Goal: Task Accomplishment & Management: Manage account settings

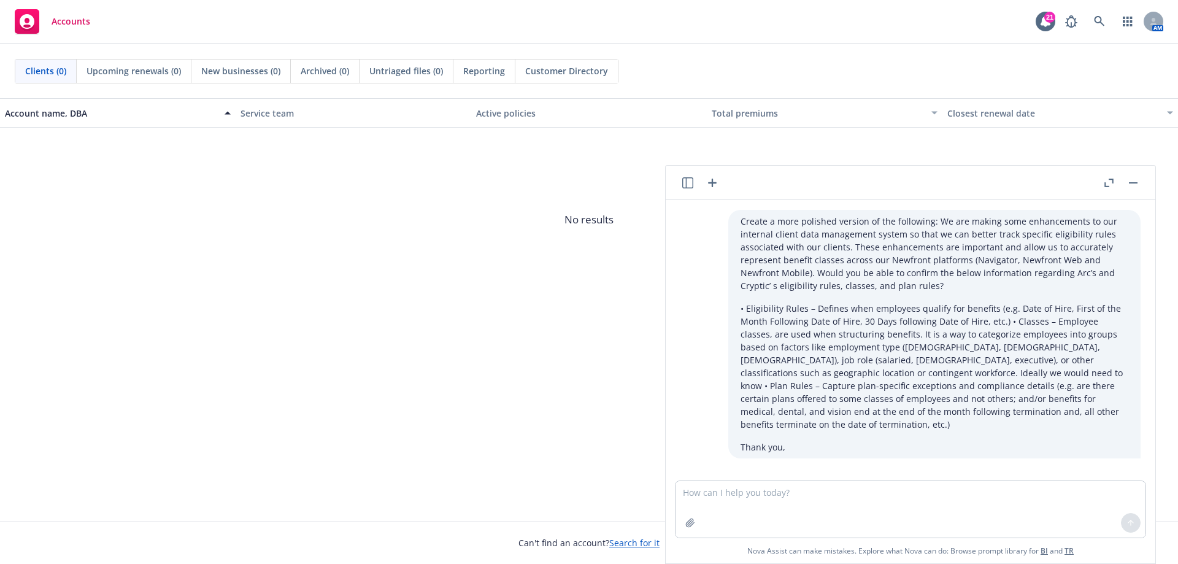
scroll to position [338, 0]
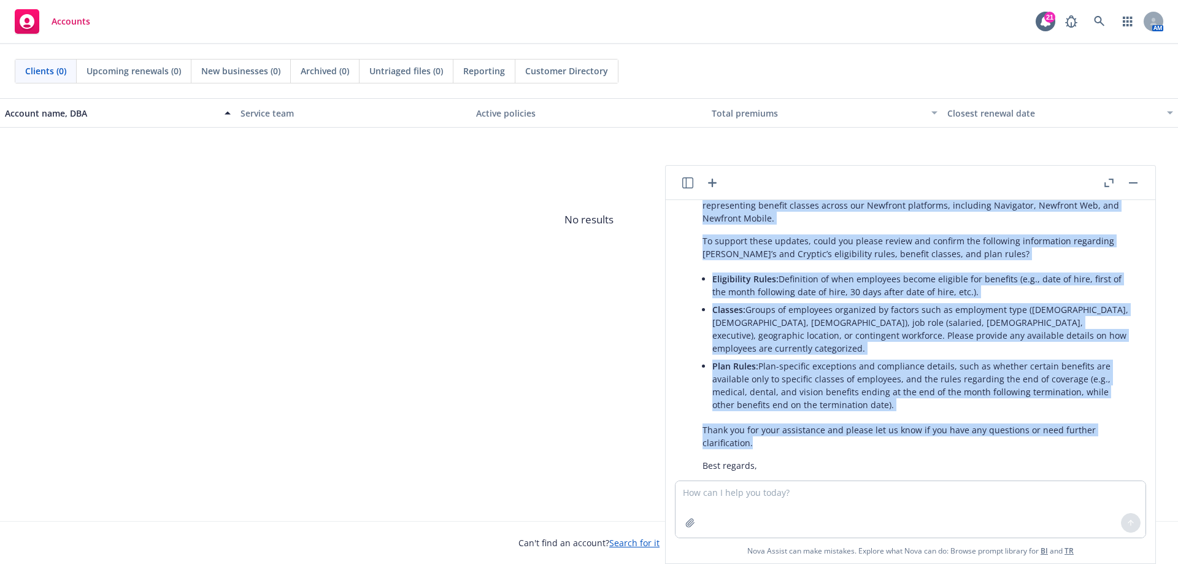
click at [1132, 182] on rect "button" at bounding box center [1133, 182] width 9 height 1
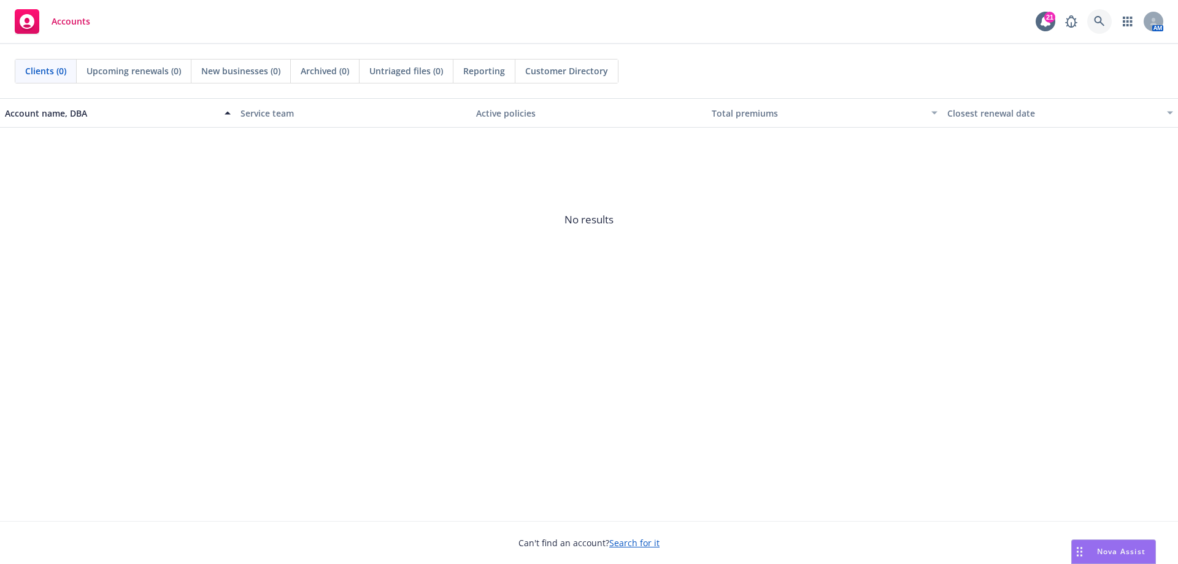
click at [1097, 25] on icon at bounding box center [1099, 21] width 11 height 11
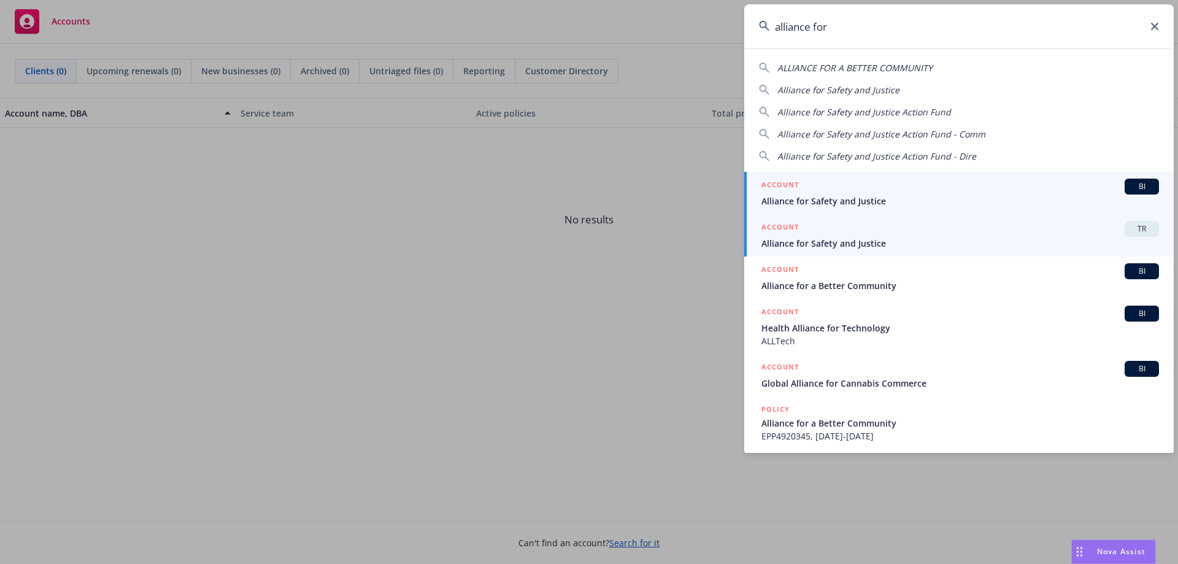
type input "alliance for"
click at [902, 249] on span "Alliance for Safety and Justice" at bounding box center [959, 243] width 397 height 13
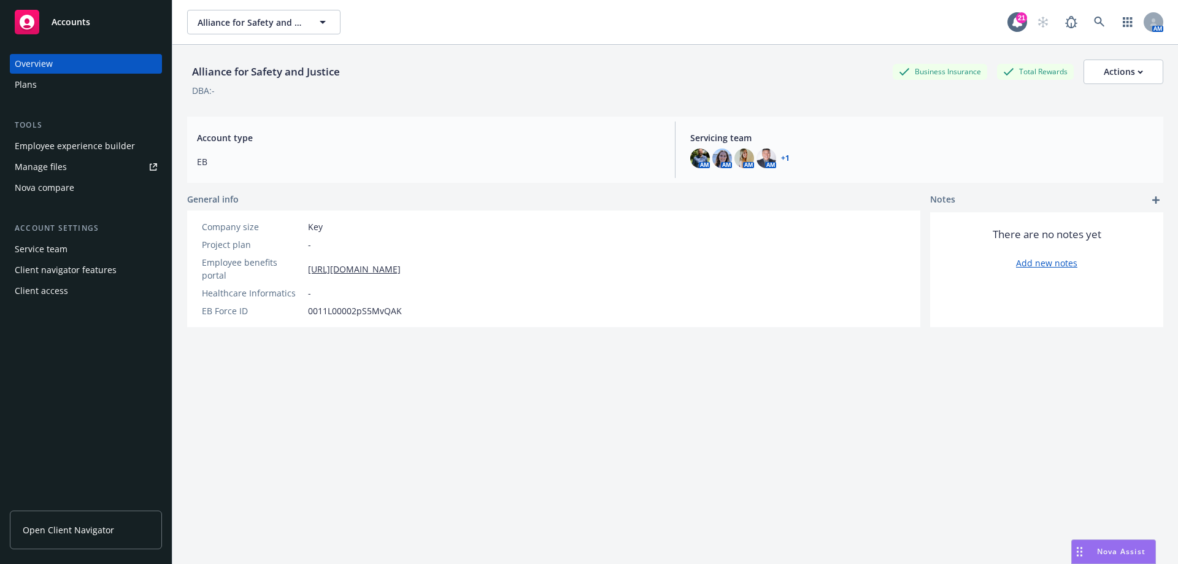
click at [60, 164] on div "Manage files" at bounding box center [41, 167] width 52 height 20
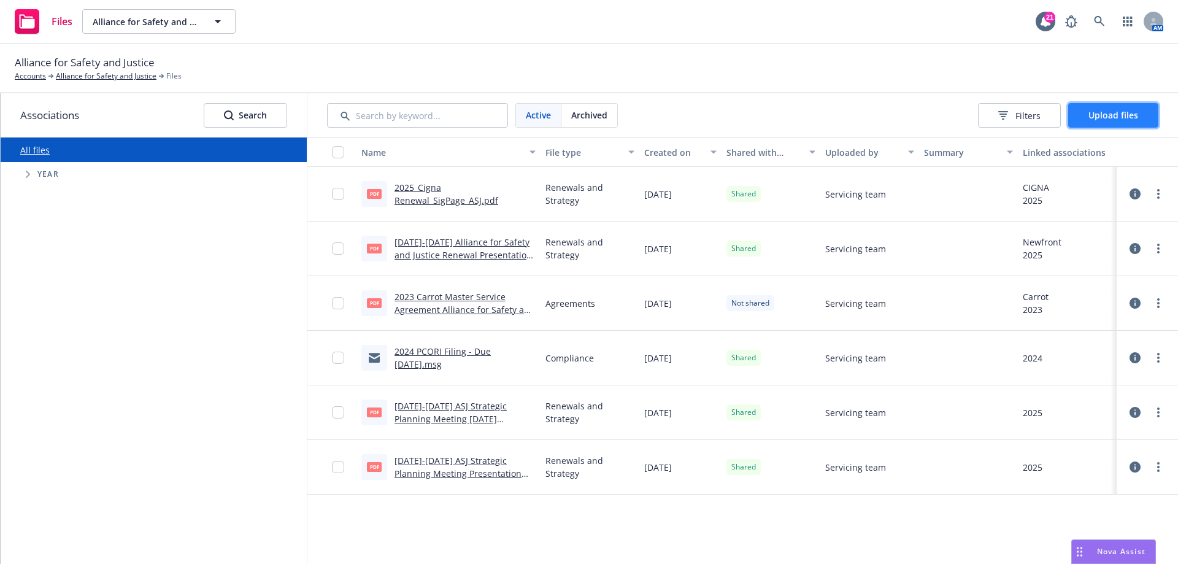
click at [1110, 107] on button "Upload files" at bounding box center [1113, 115] width 90 height 25
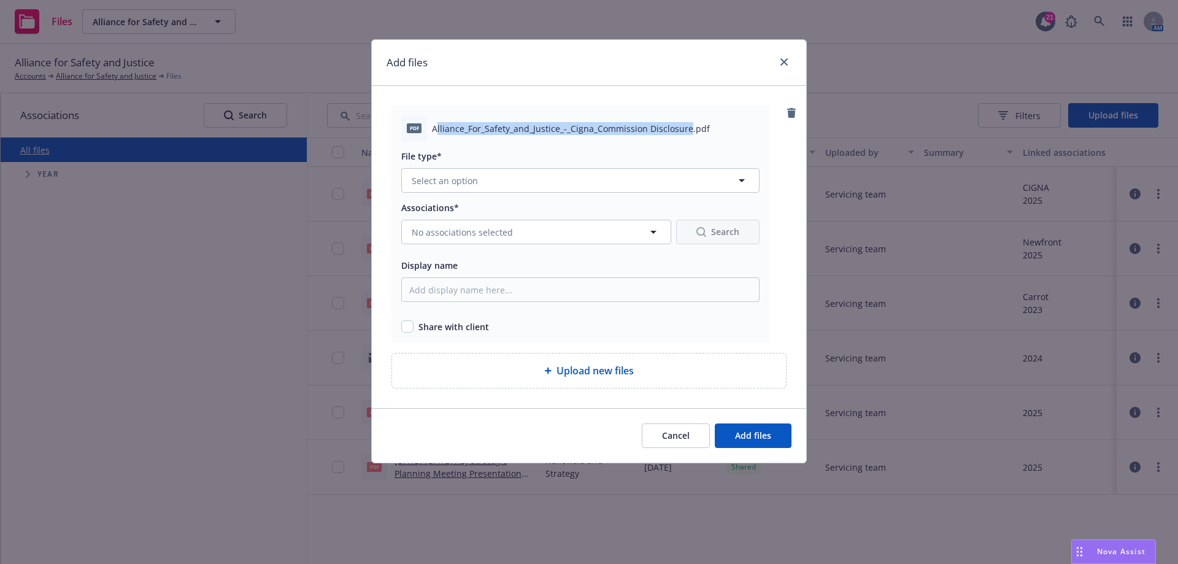
drag, startPoint x: 435, startPoint y: 128, endPoint x: 687, endPoint y: 124, distance: 252.1
click at [687, 124] on span "Alliance_For_Safety_and_Justice_-_Cigna_Commission Disclosure.pdf" at bounding box center [571, 128] width 278 height 13
copy span "lliance_For_Safety_and_Justice_-_Cigna_Commission Disclosure"
click at [480, 178] on button "Select an option" at bounding box center [580, 180] width 358 height 25
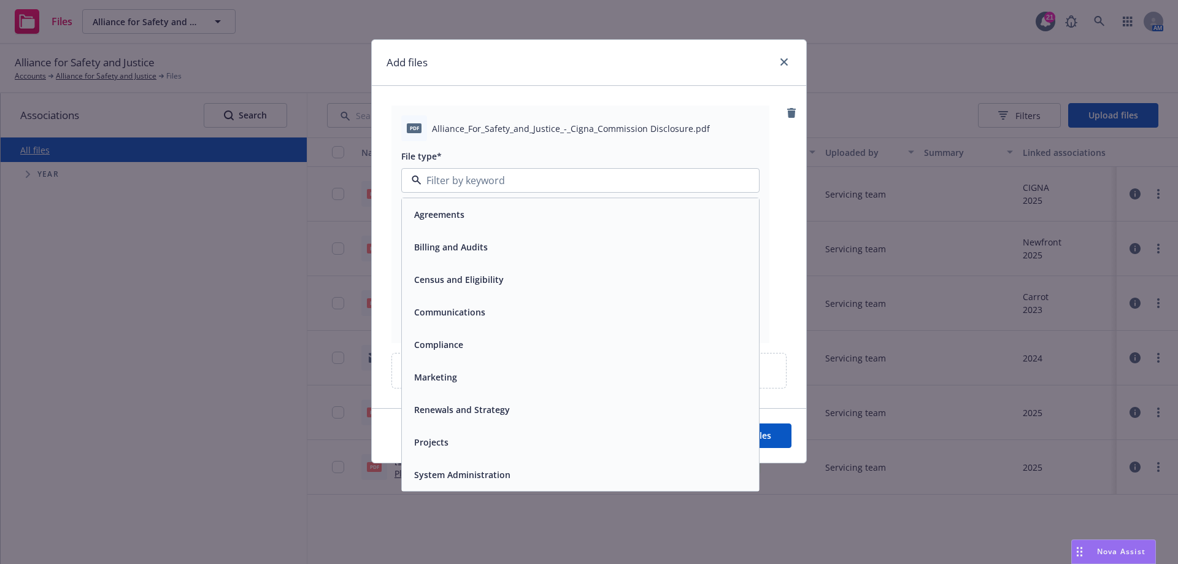
click at [442, 342] on span "Compliance" at bounding box center [438, 344] width 49 height 13
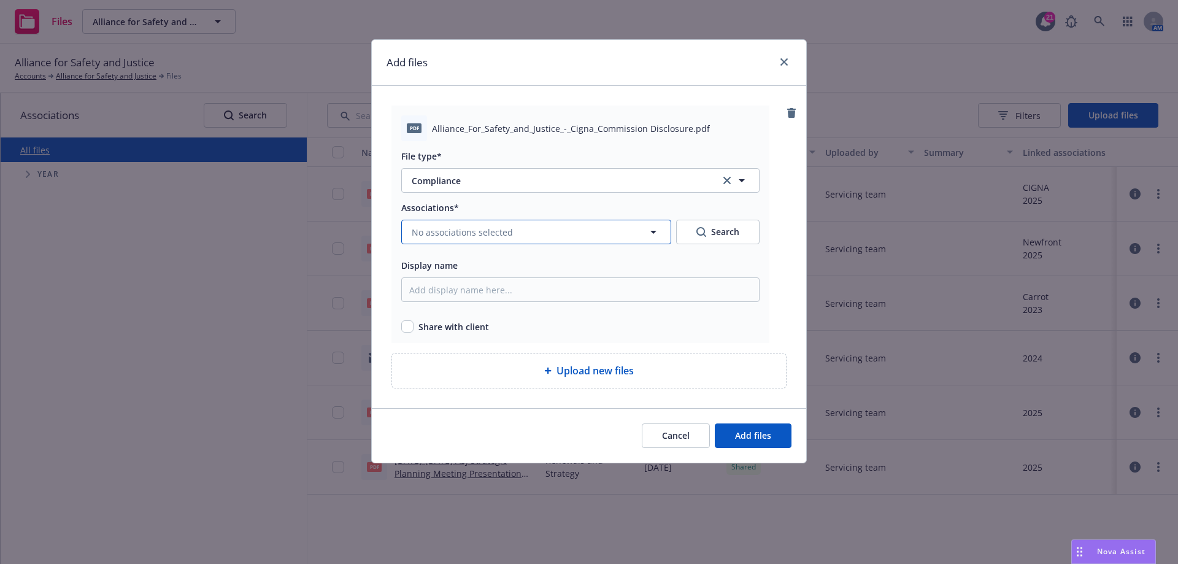
click at [541, 226] on button "No associations selected" at bounding box center [536, 232] width 270 height 25
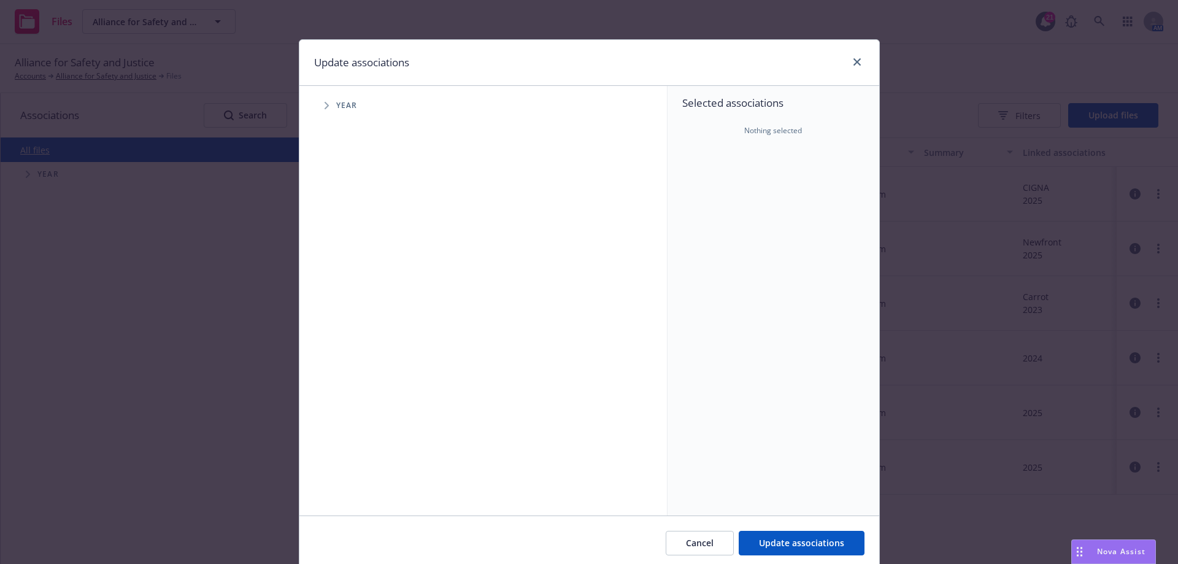
click at [324, 107] on icon "Tree Example" at bounding box center [326, 105] width 4 height 7
click at [351, 302] on input "Tree Example" at bounding box center [357, 302] width 12 height 12
checkbox input "true"
click at [340, 304] on icon "Tree Example" at bounding box center [342, 301] width 5 height 7
click at [355, 329] on icon "Tree Example" at bounding box center [357, 327] width 5 height 7
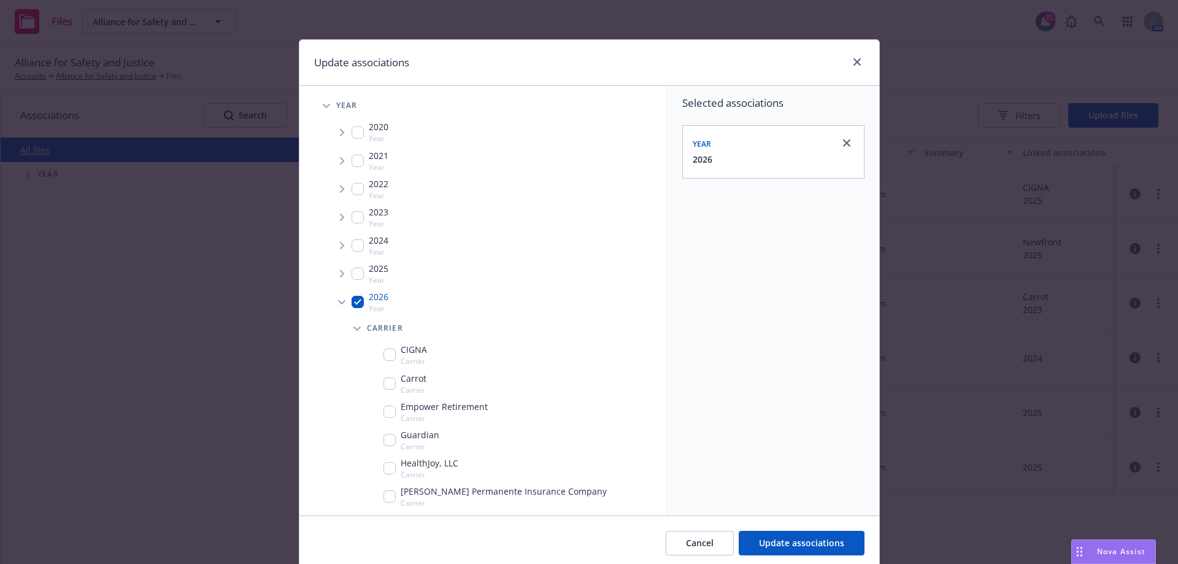
click at [385, 358] on input "Tree Example" at bounding box center [389, 354] width 12 height 12
checkbox input "true"
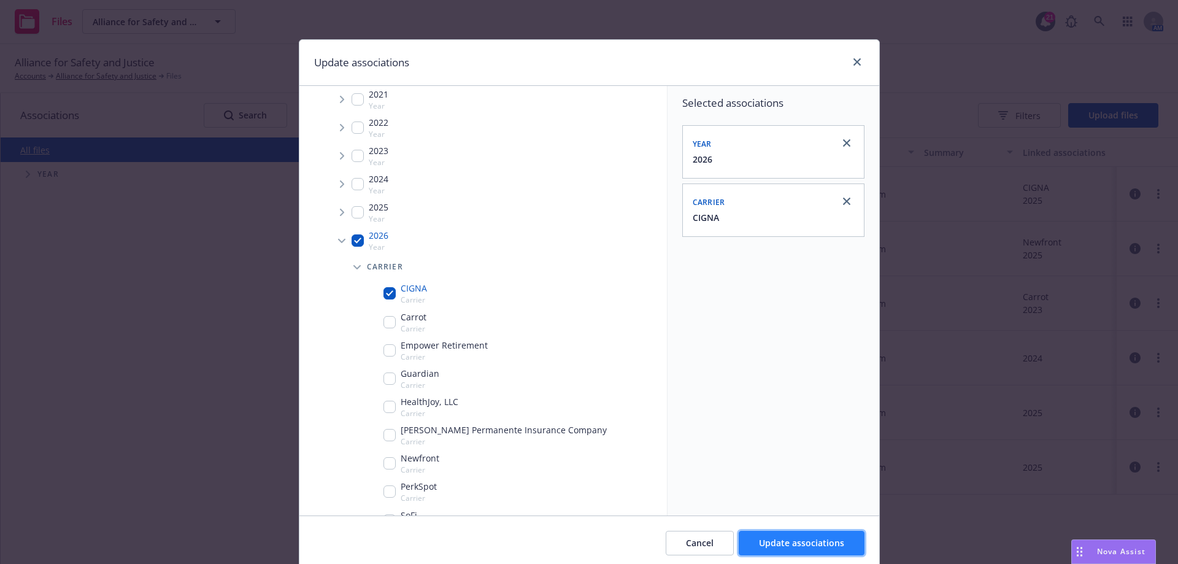
click at [772, 539] on span "Update associations" at bounding box center [801, 543] width 85 height 12
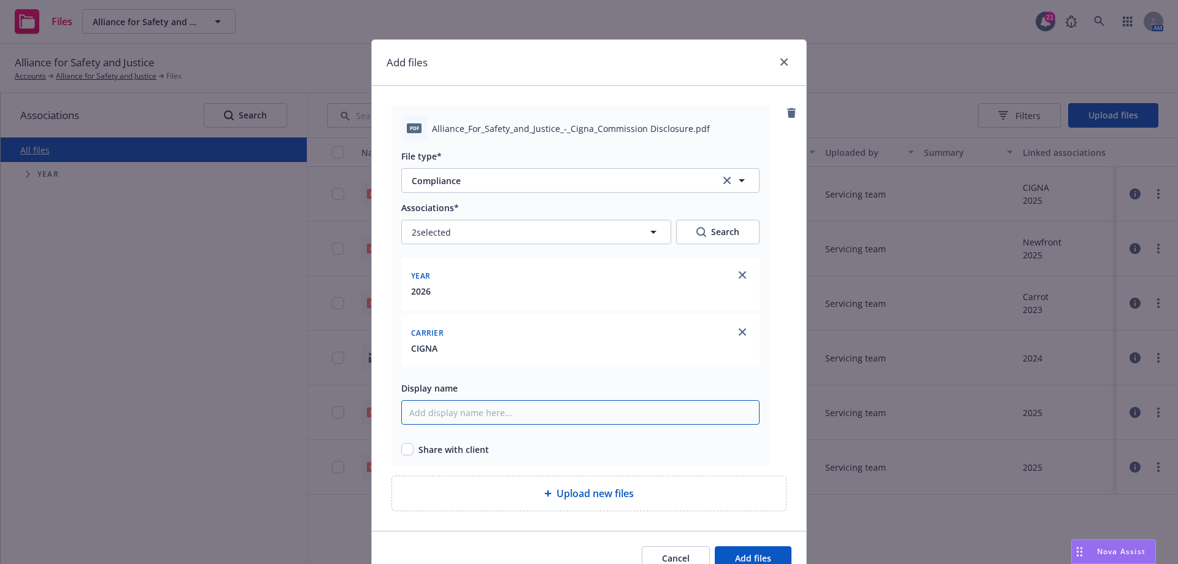
click at [477, 409] on input "Display name" at bounding box center [580, 412] width 358 height 25
paste input "lliance_For_Safety_and_Justice_-_Cigna_Commission Disclosure"
click at [535, 411] on input "lliance_For_Safety_and_Justice_-_Cigna_Commission Disclosure" at bounding box center [580, 412] width 358 height 25
type input "lliance_For_Safety_and_Justice_Cigna_Commission Disclosure"
click at [404, 445] on input "checkbox" at bounding box center [407, 449] width 12 height 12
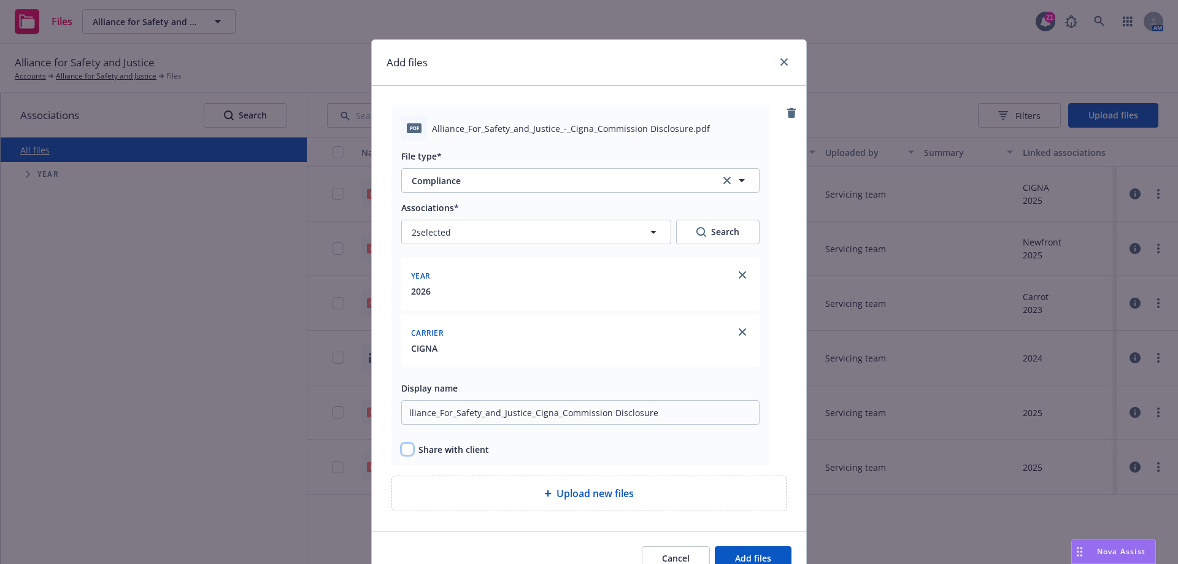
checkbox input "true"
click at [750, 556] on span "Add files" at bounding box center [753, 558] width 36 height 12
